Goal: Browse casually

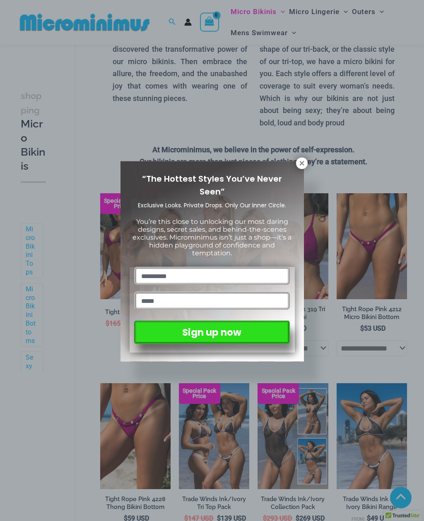
scroll to position [183, 0]
click at [300, 164] on icon at bounding box center [301, 163] width 5 height 5
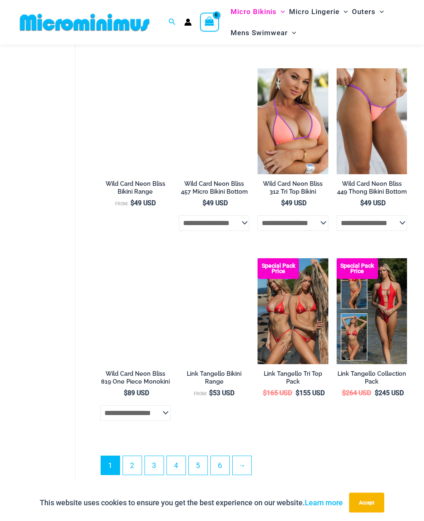
scroll to position [1479, 0]
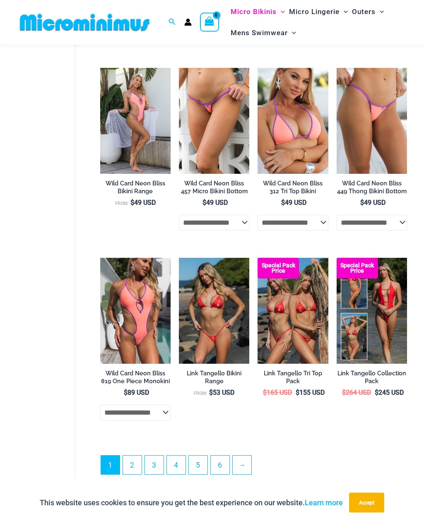
click at [139, 461] on link "2" at bounding box center [132, 465] width 19 height 19
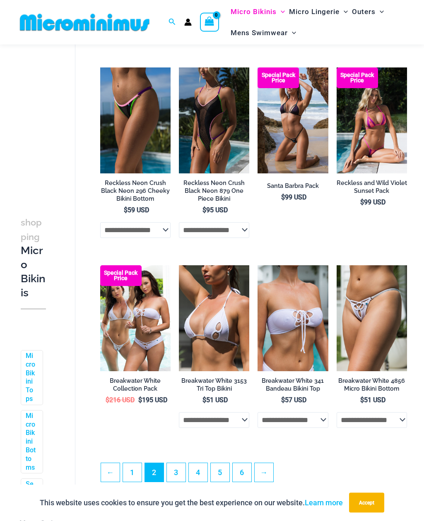
scroll to position [1218, 0]
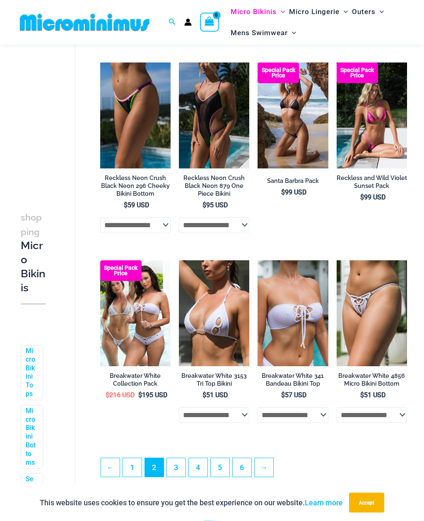
click at [179, 465] on link "3" at bounding box center [176, 468] width 19 height 19
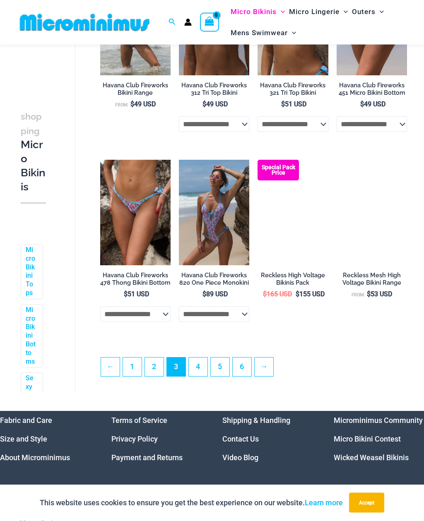
scroll to position [1307, 0]
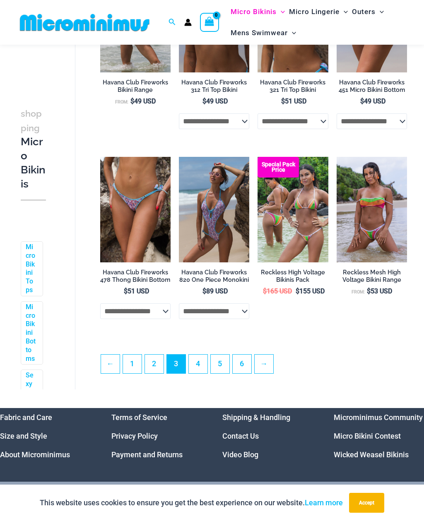
click at [198, 369] on link "4" at bounding box center [198, 364] width 19 height 19
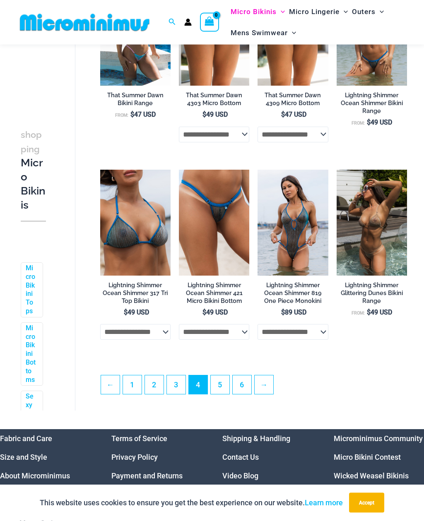
scroll to position [1280, 0]
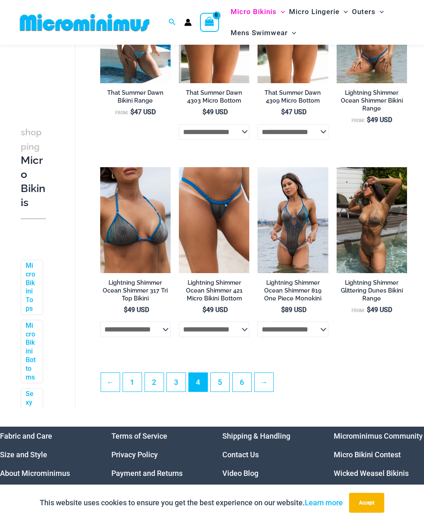
click at [223, 383] on link "5" at bounding box center [220, 382] width 19 height 19
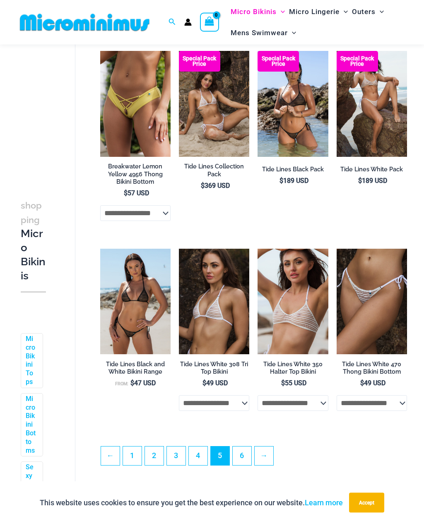
scroll to position [1203, 0]
click at [251, 459] on link "6" at bounding box center [242, 456] width 19 height 19
